Goal: Task Accomplishment & Management: Complete application form

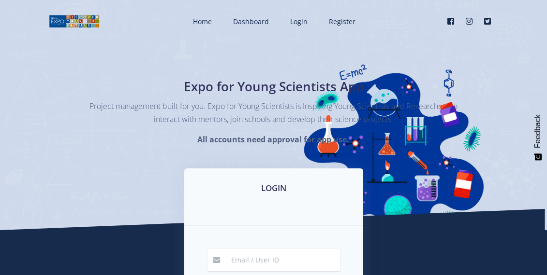
scroll to position [109, 0]
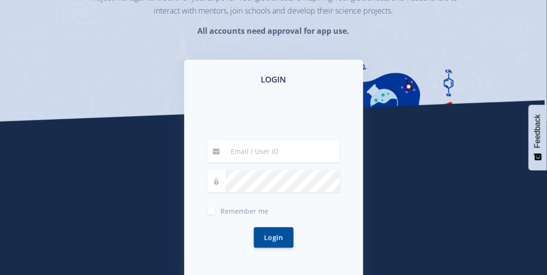
type input "[EMAIL_ADDRESS][DOMAIN_NAME]"
click at [233, 212] on span "Remember me" at bounding box center [245, 211] width 48 height 9
click at [227, 211] on input "Remember me" at bounding box center [224, 207] width 6 height 6
checkbox input "true"
click at [264, 232] on button "Login" at bounding box center [274, 237] width 40 height 21
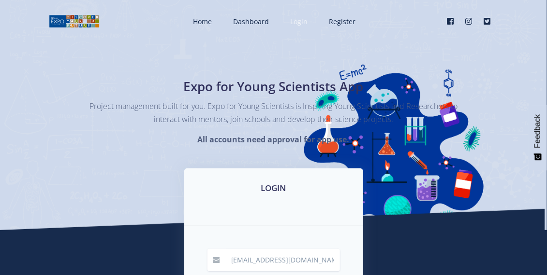
click at [308, 13] on link "Login" at bounding box center [297, 22] width 35 height 26
type input "[EMAIL_ADDRESS][DOMAIN_NAME]"
click at [304, 18] on span "Login" at bounding box center [298, 21] width 17 height 9
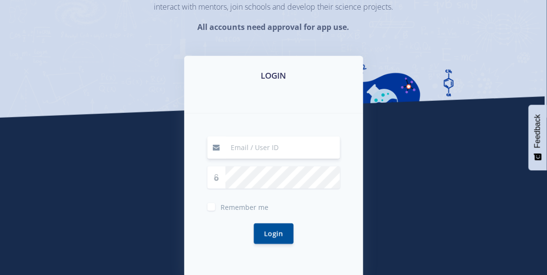
scroll to position [116, 0]
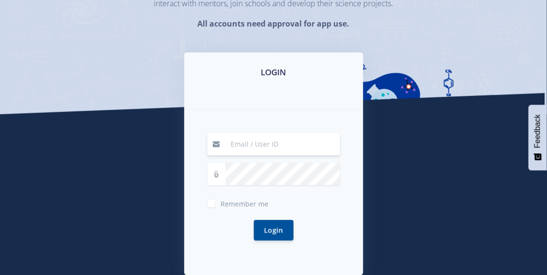
type input "nfrasifudi@gmail.com"
click at [293, 145] on input "nfrasifudi@gmail.com" at bounding box center [282, 144] width 115 height 22
type input "[EMAIL_ADDRESS][DOMAIN_NAME]"
click at [274, 230] on button "Login" at bounding box center [274, 230] width 40 height 21
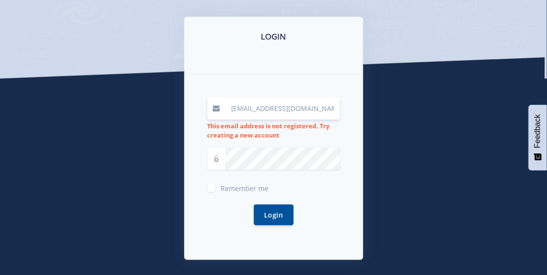
scroll to position [159, 0]
